Goal: Use online tool/utility: Utilize a website feature to perform a specific function

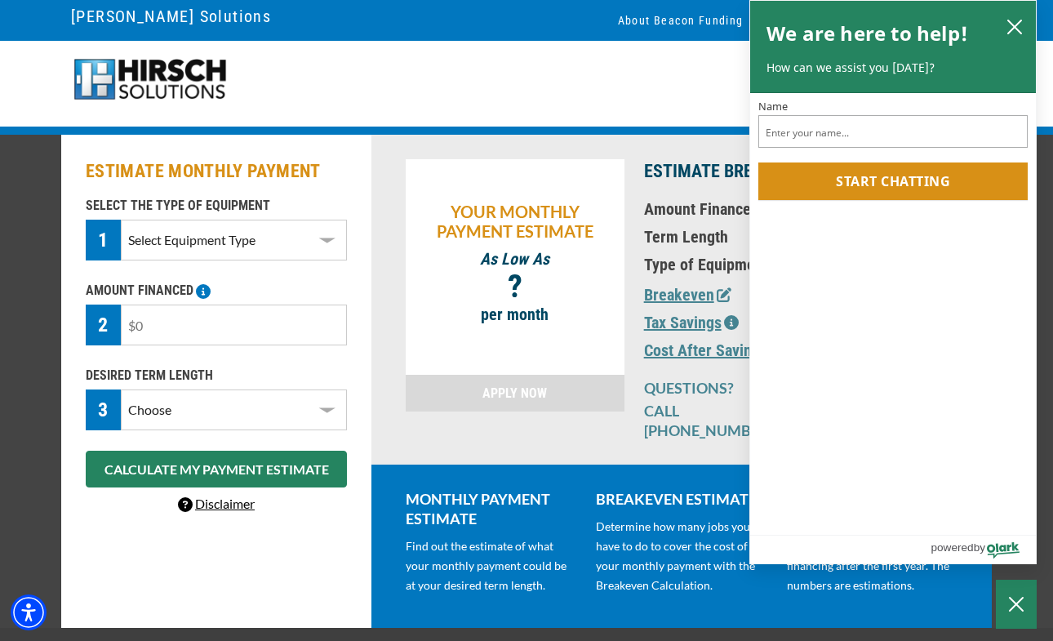
click at [225, 326] on input "text" at bounding box center [234, 325] width 226 height 41
click at [207, 238] on select "Select Equipment Type DTG Printing Embroidery Screen Printing Software and Auto…" at bounding box center [234, 240] width 226 height 41
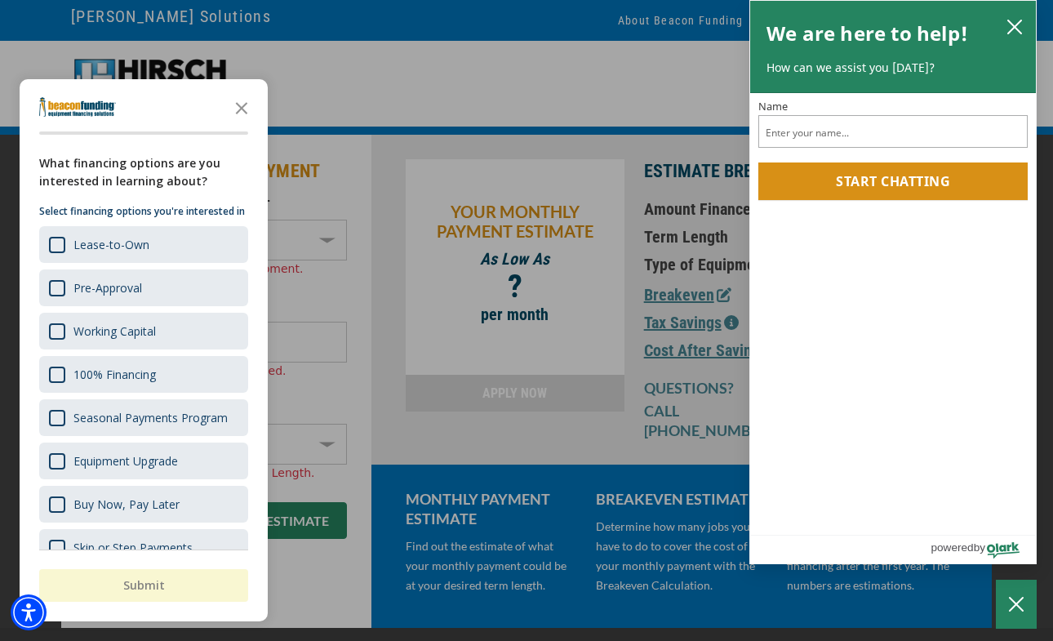
select select "10"
click at [121, 223] on select "Select Equipment Type DTG Printing Embroidery Screen Printing Software and Auto…" at bounding box center [234, 240] width 226 height 41
click at [239, 106] on polygon "Close the survey" at bounding box center [242, 108] width 12 height 12
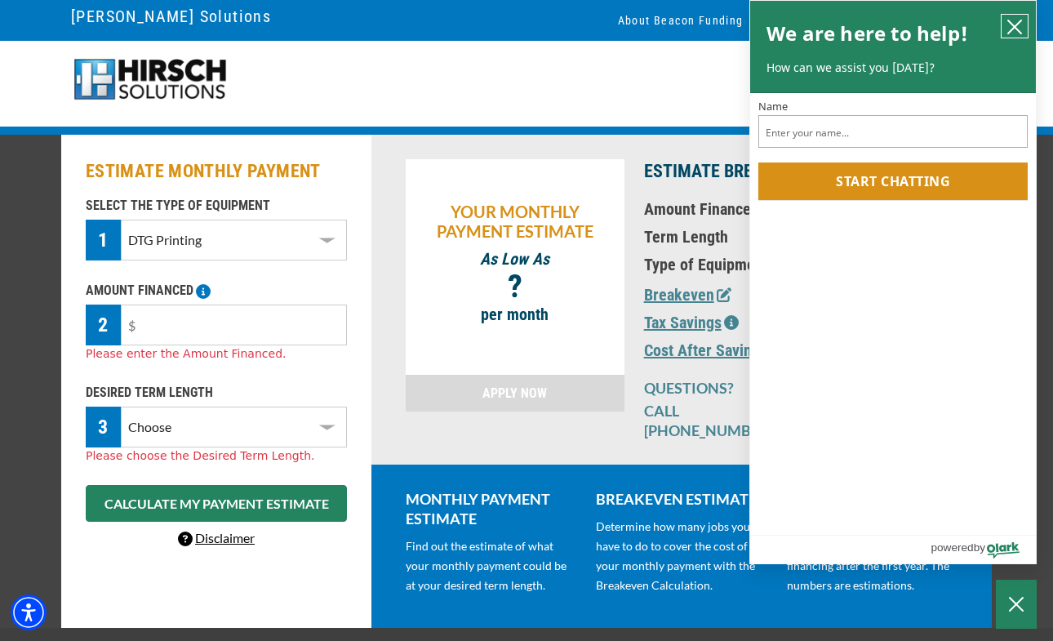
click at [1022, 27] on icon "close chatbox" at bounding box center [1015, 27] width 16 height 16
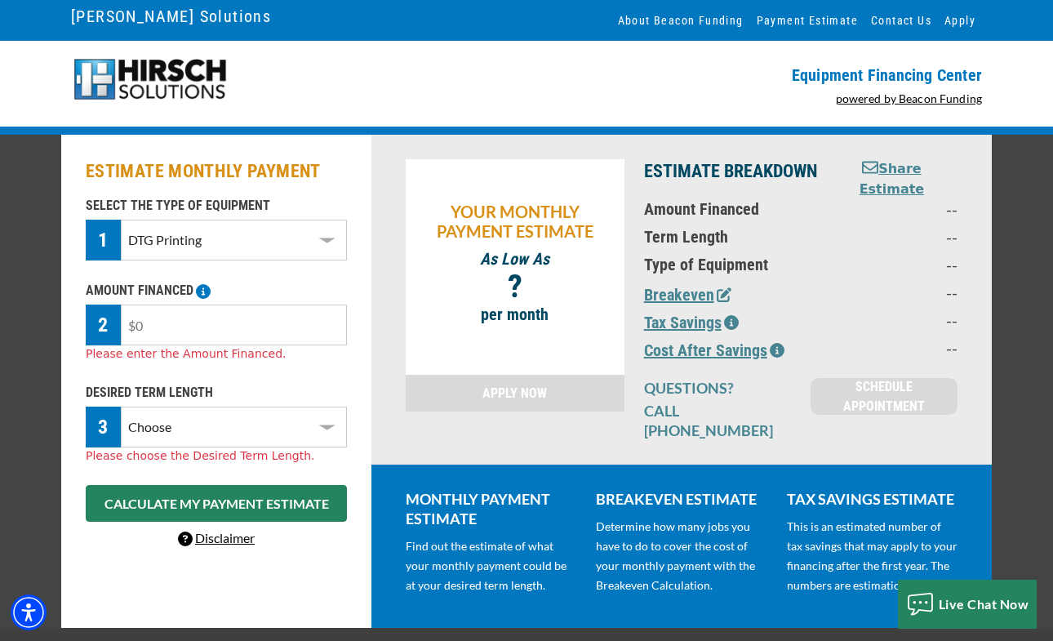
click at [189, 323] on input "text" at bounding box center [234, 325] width 226 height 41
click at [184, 448] on select "Choose 36 Months 48 Months 60 Months" at bounding box center [234, 427] width 226 height 41
click at [121, 410] on select "Choose 36 Months 48 Months 60 Months" at bounding box center [234, 427] width 226 height 41
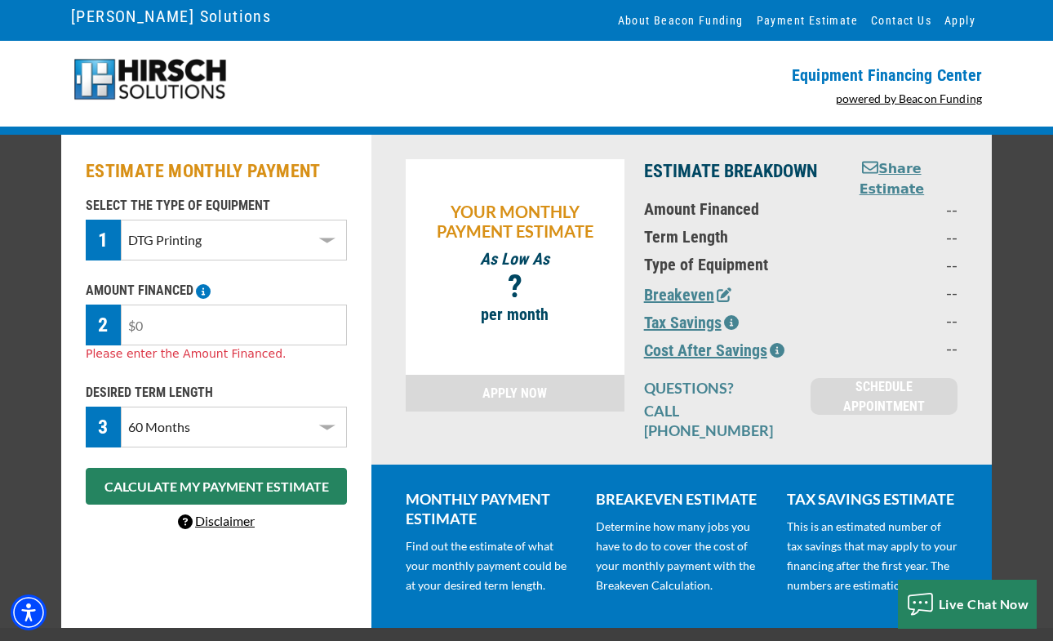
click at [185, 341] on input "text" at bounding box center [234, 325] width 226 height 41
click at [185, 440] on select "Choose 36 Months 48 Months 60 Months" at bounding box center [234, 427] width 226 height 41
select select "48"
click at [121, 410] on select "Choose 36 Months 48 Months 60 Months" at bounding box center [234, 427] width 226 height 41
click at [152, 324] on input "text" at bounding box center [234, 325] width 226 height 41
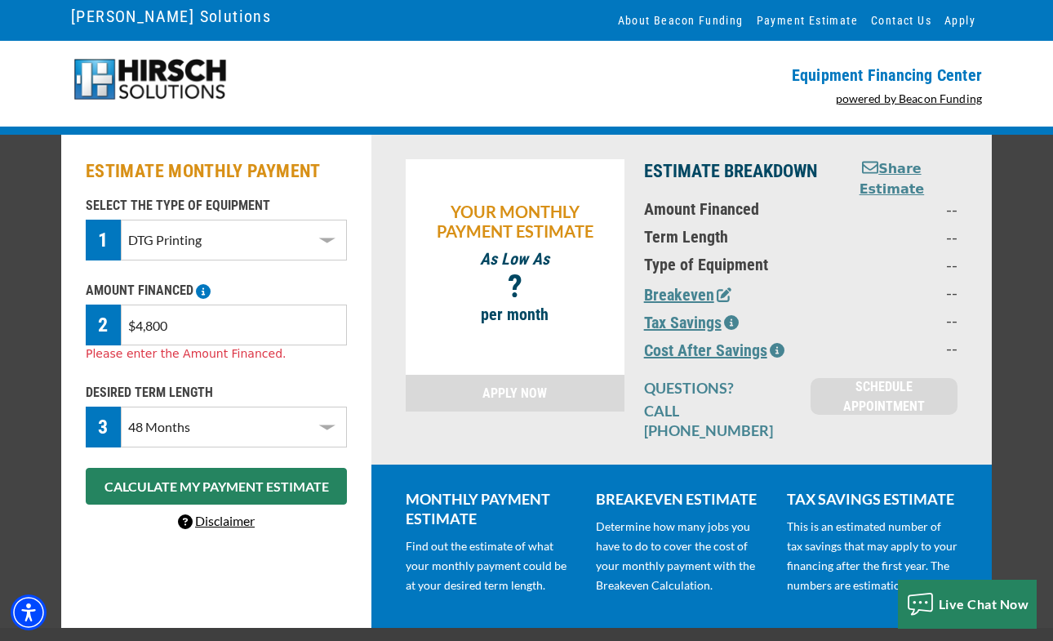
type input "$48,000"
click at [396, 306] on div "YOUR MONTHLY PAYMENT ESTIMATE As Low As $ - $ ? per month APPLY NOW" at bounding box center [515, 299] width 238 height 281
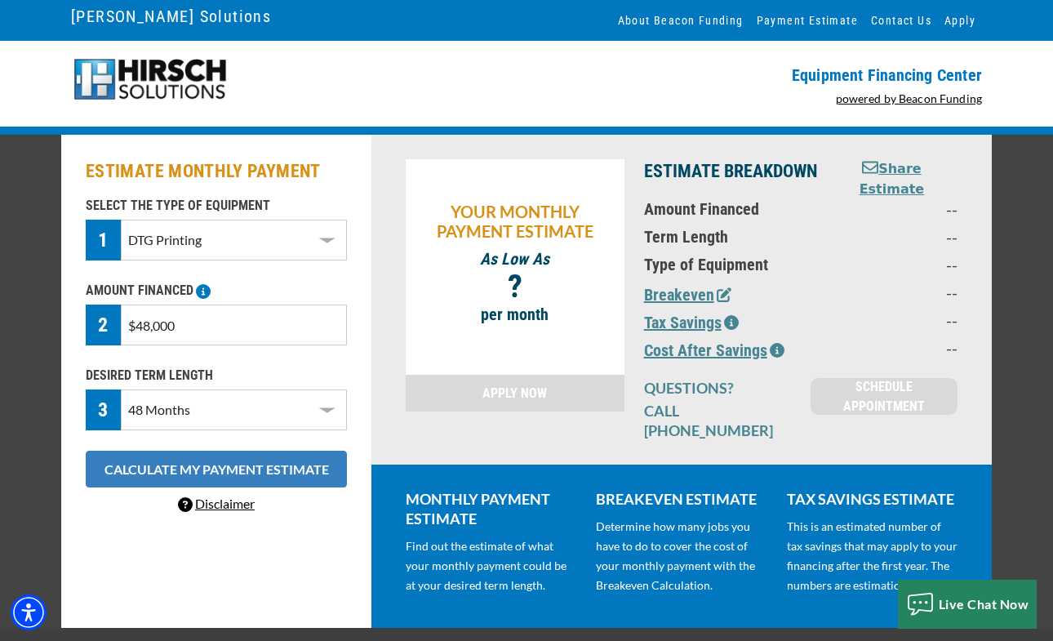
click at [219, 470] on button "CALCULATE MY PAYMENT ESTIMATE" at bounding box center [216, 469] width 261 height 37
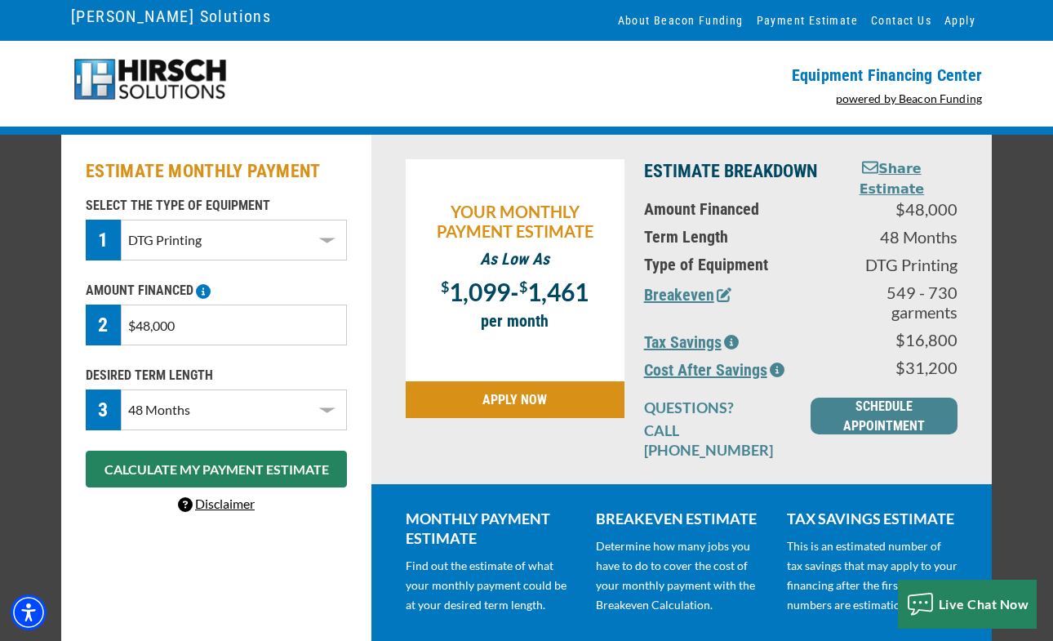
click at [947, 484] on div "YOUR MONTHLY PAYMENT ESTIMATE As Low As $ 1,099 - $ 1,461 ? per month APPLY NOW…" at bounding box center [682, 310] width 621 height 350
click at [852, 313] on p "549 - 730 garments" at bounding box center [898, 302] width 119 height 39
click at [375, 410] on div "YOUR MONTHLY PAYMENT ESTIMATE As Low As $ 1,099 - $ 1,461 ? per month APPLY NOW…" at bounding box center [682, 310] width 621 height 350
click at [332, 257] on select "Select Equipment Type DTG Printing Embroidery Screen Printing Software and Auto…" at bounding box center [234, 240] width 226 height 41
click at [223, 419] on select "Choose 36 Months 48 Months 60 Months" at bounding box center [234, 410] width 226 height 41
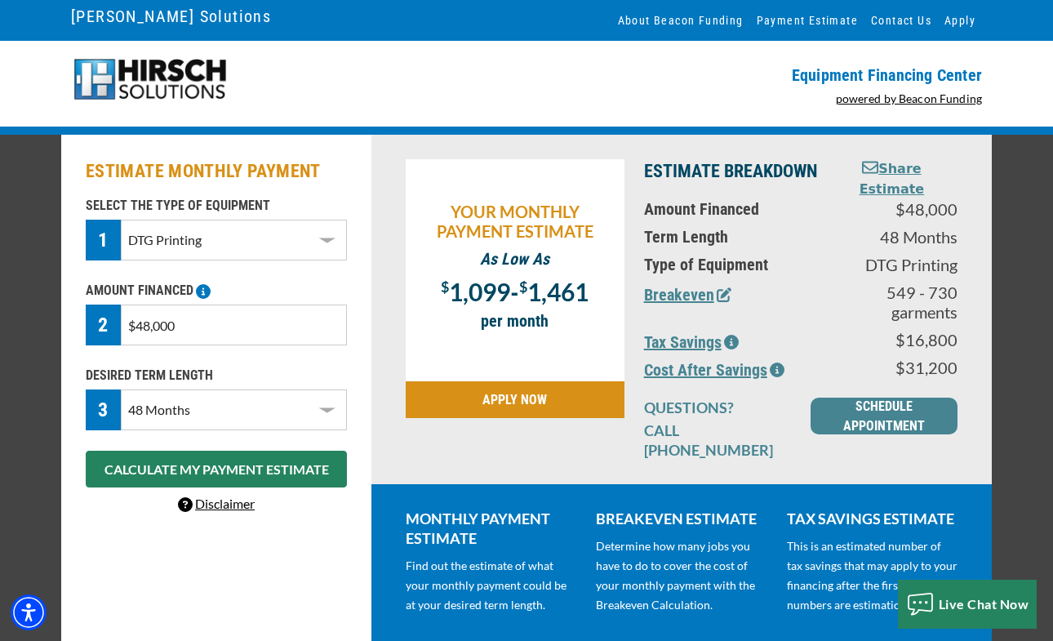
select select "60"
click at [121, 393] on select "Choose 36 Months 48 Months 60 Months" at bounding box center [234, 410] width 226 height 41
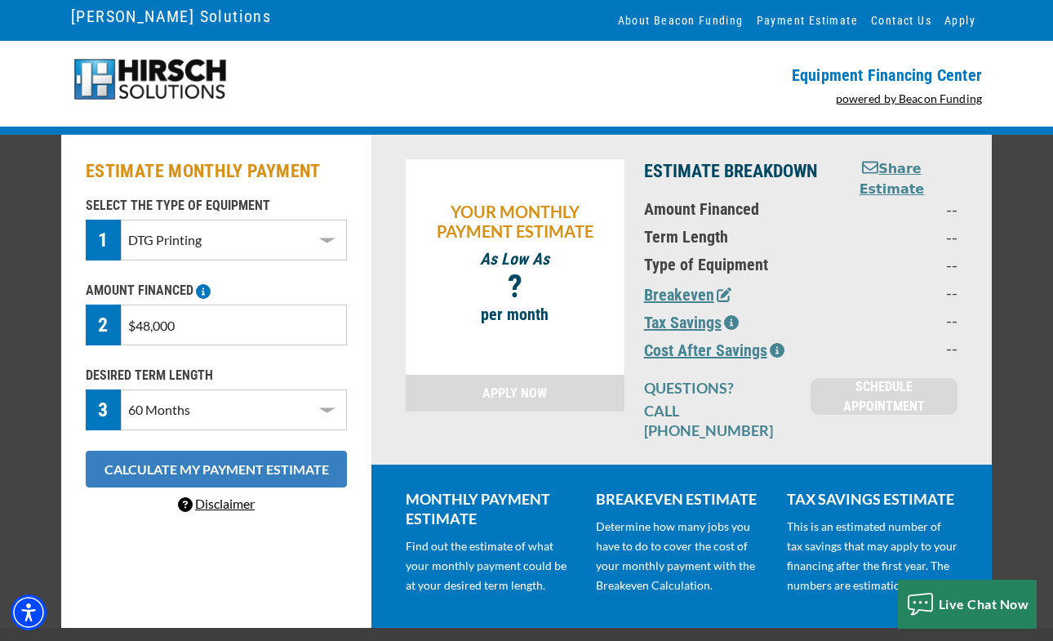
click at [252, 481] on button "CALCULATE MY PAYMENT ESTIMATE" at bounding box center [216, 469] width 261 height 37
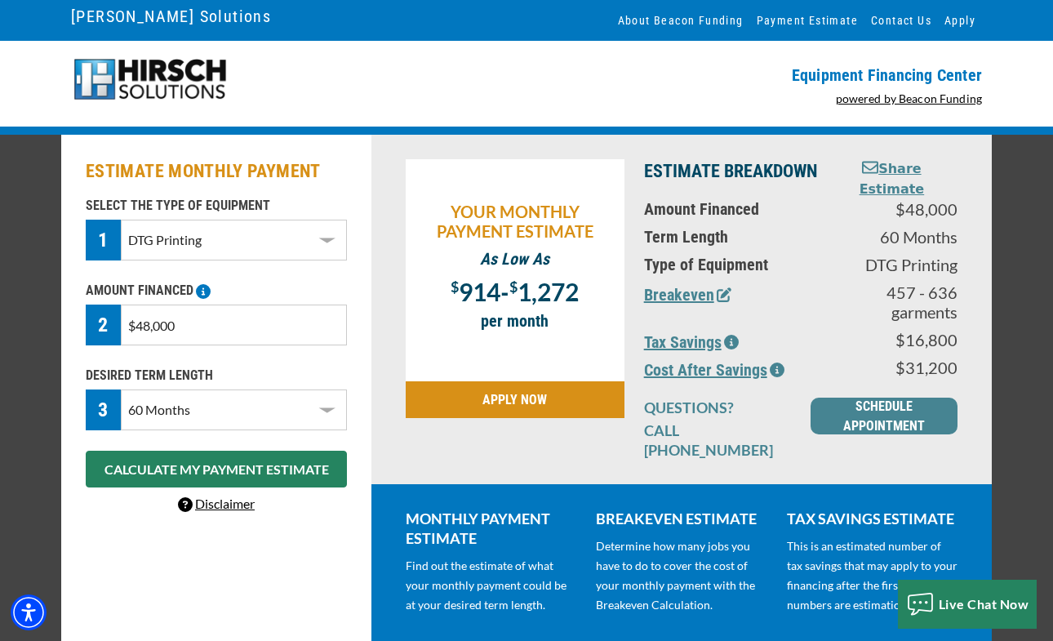
click at [601, 460] on div "YOUR MONTHLY PAYMENT ESTIMATE As Low As $ 914 - $ 1,272 ? per month APPLY NOW" at bounding box center [515, 309] width 238 height 301
